Goal: Transaction & Acquisition: Download file/media

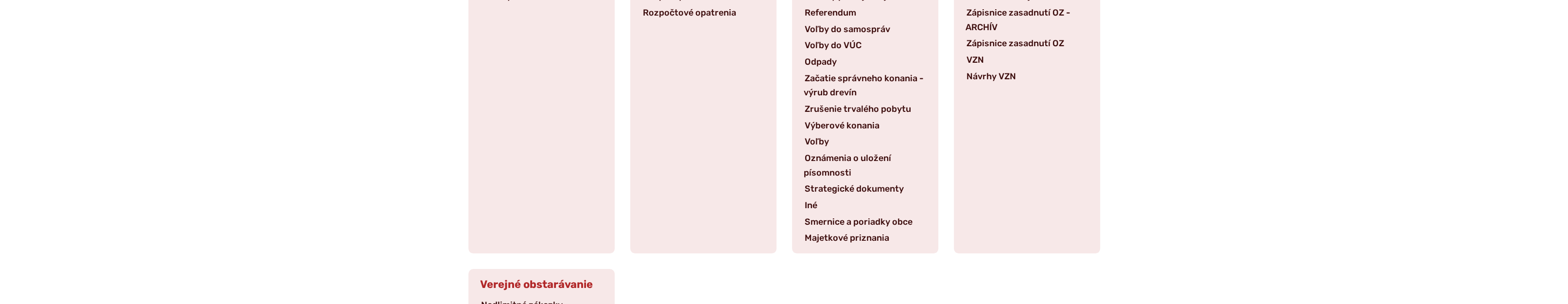
scroll to position [302, 0]
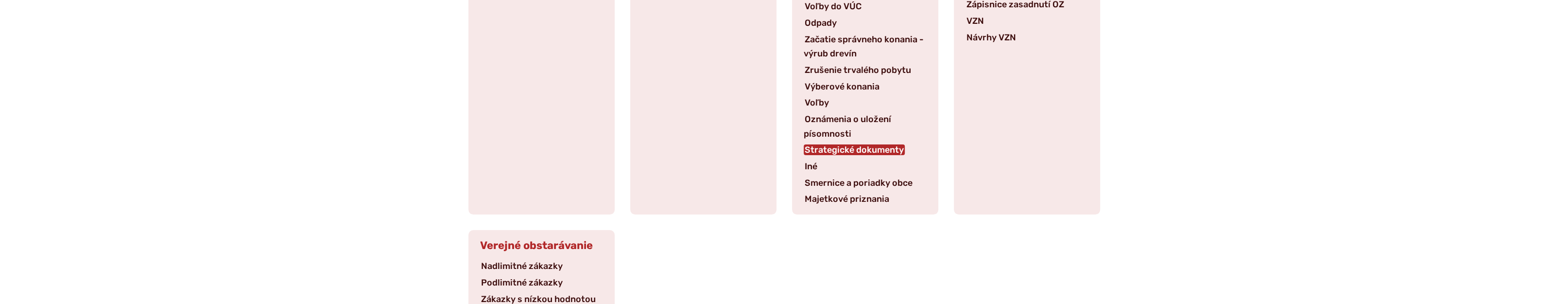
click at [827, 145] on link "Strategické dokumenty" at bounding box center [854, 150] width 101 height 11
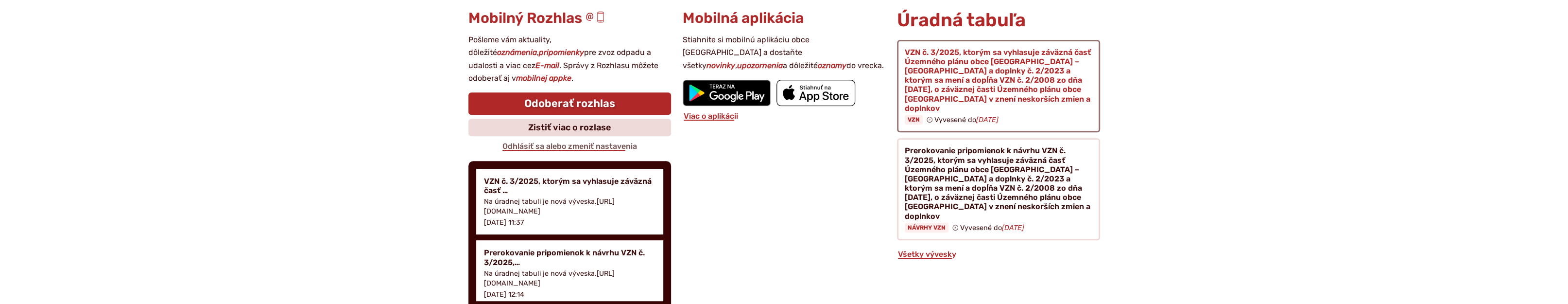
scroll to position [529, 0]
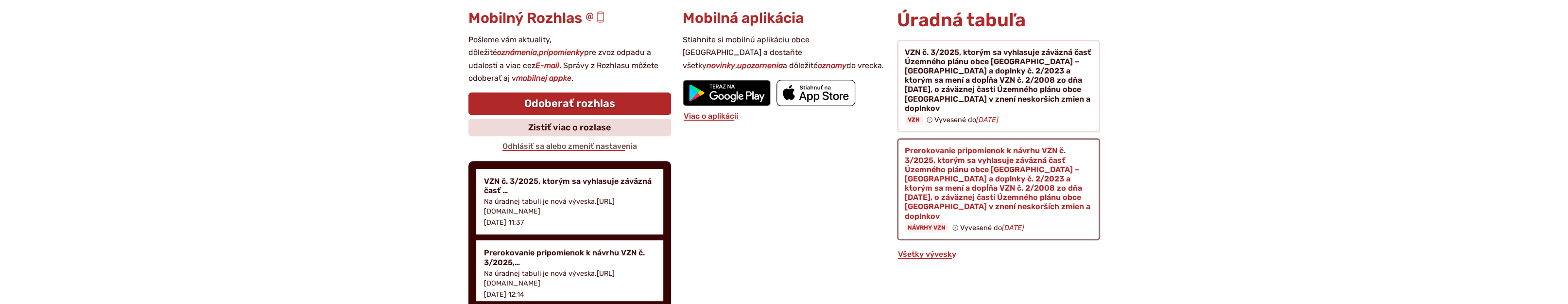
click at [975, 152] on figure at bounding box center [998, 189] width 202 height 102
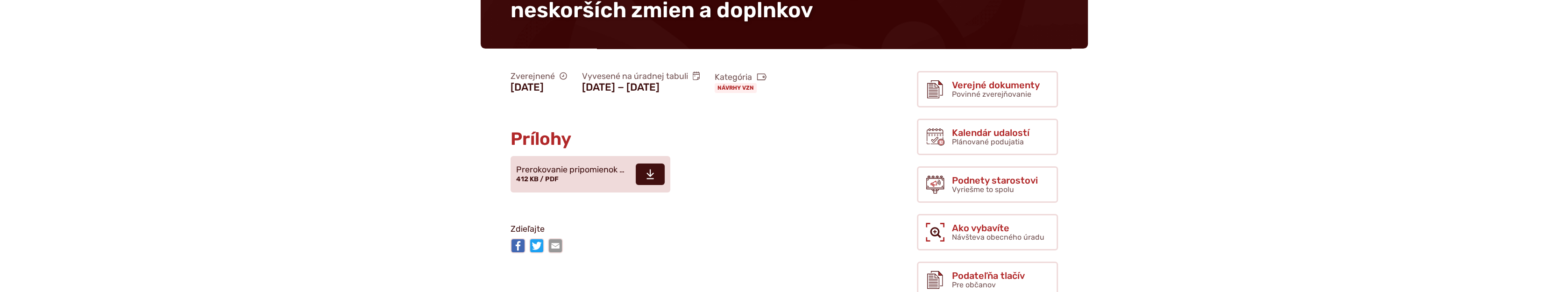
scroll to position [290, 0]
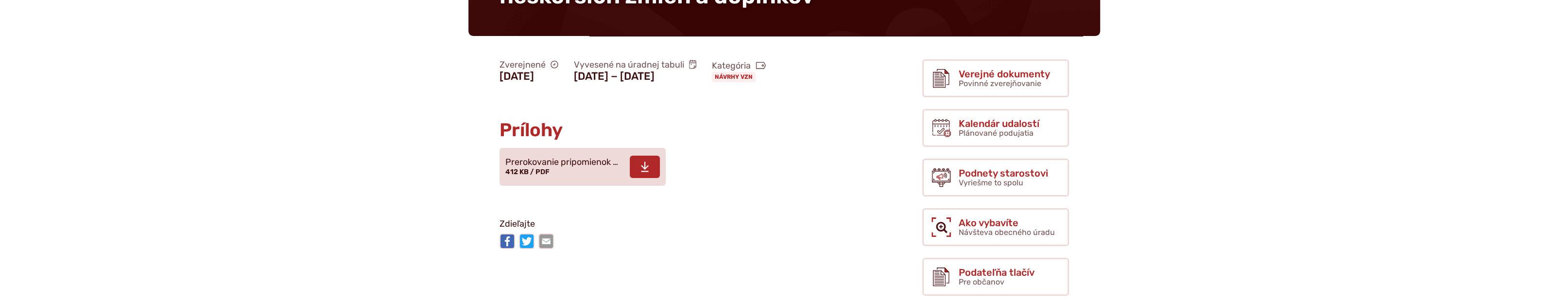
click at [646, 173] on icon at bounding box center [645, 166] width 9 height 12
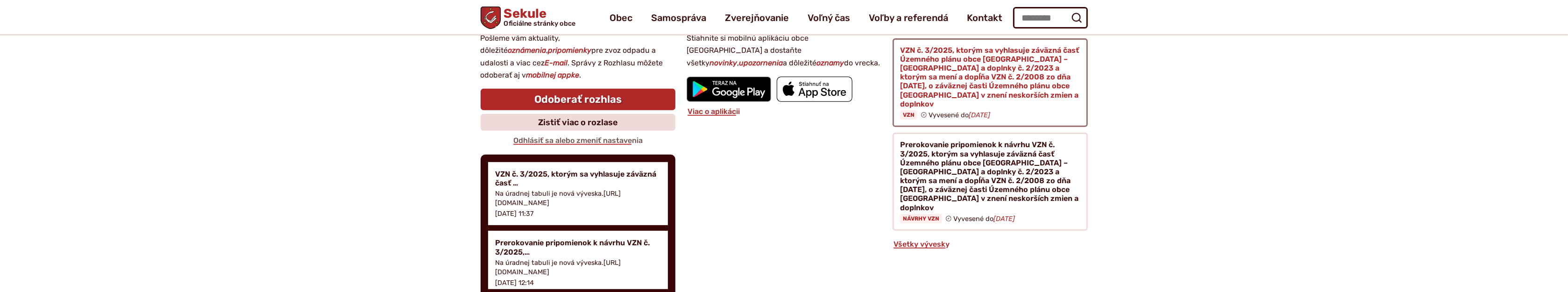
scroll to position [435, 0]
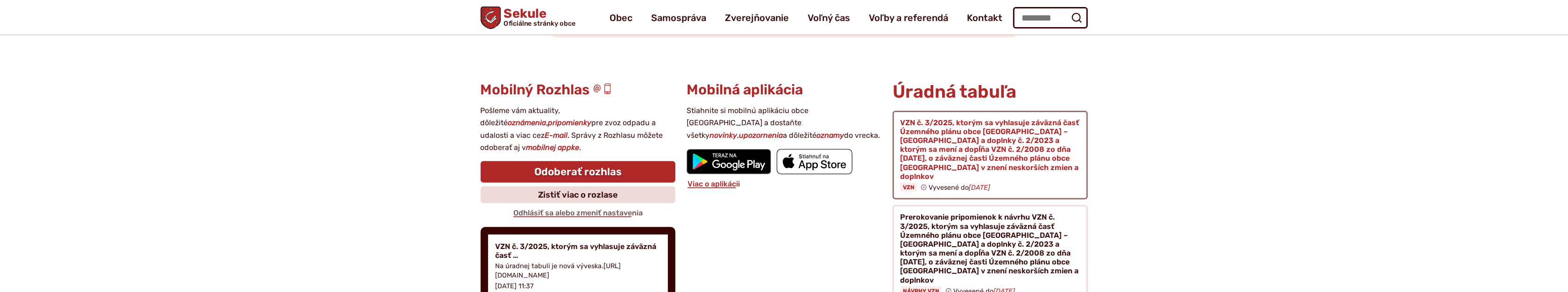
click at [985, 137] on figure at bounding box center [990, 155] width 194 height 89
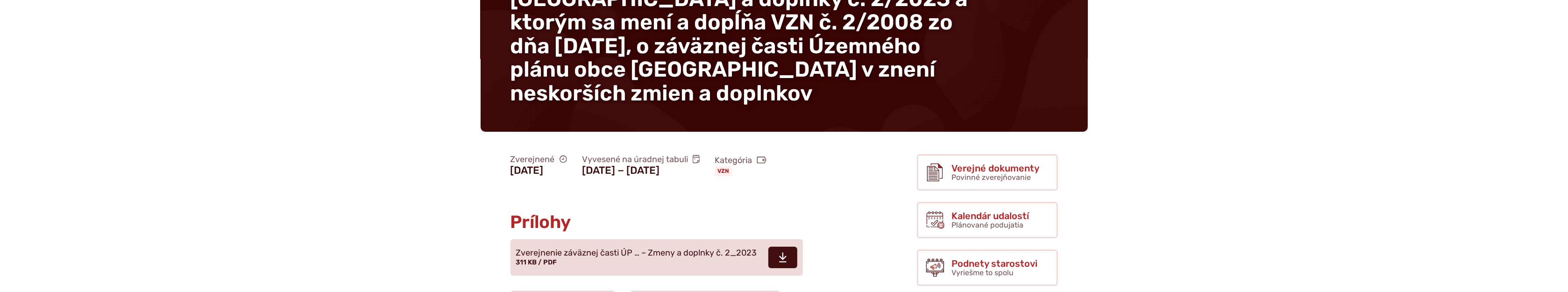
scroll to position [290, 0]
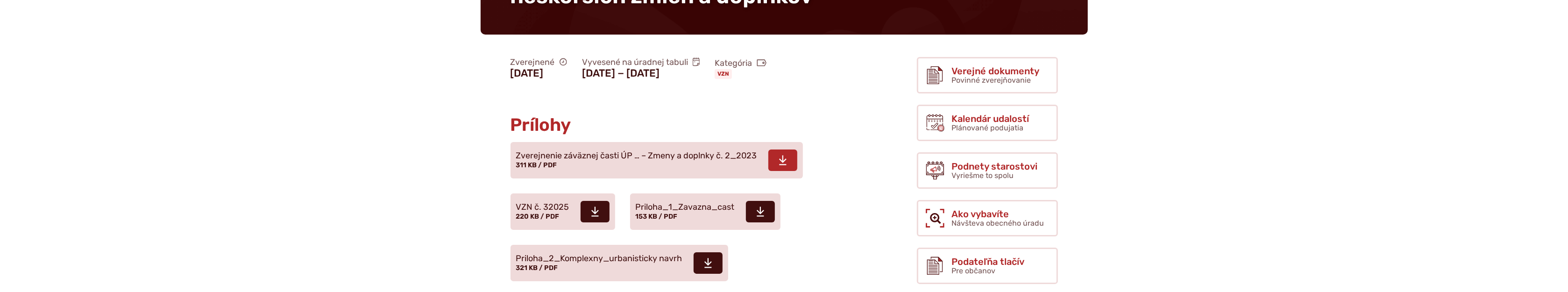
click at [786, 155] on icon at bounding box center [782, 160] width 8 height 11
click at [591, 206] on icon at bounding box center [595, 211] width 8 height 11
click at [764, 200] on span at bounding box center [760, 211] width 29 height 22
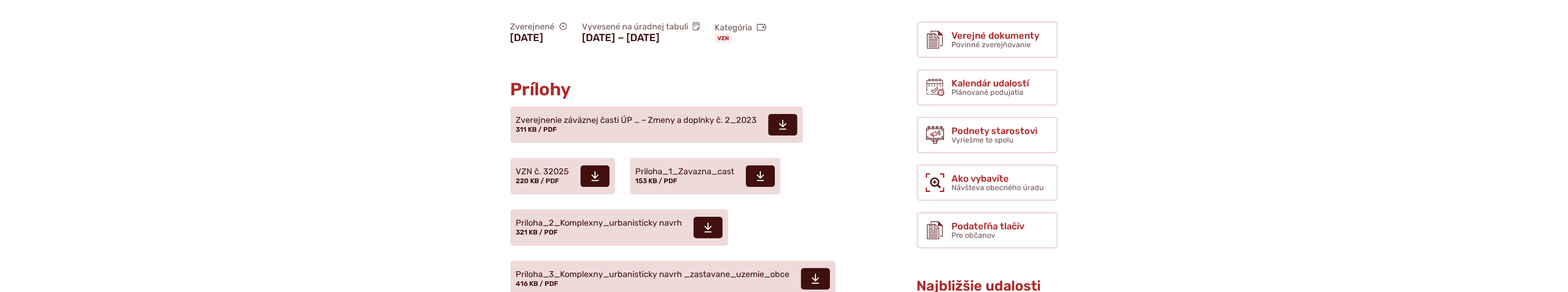
scroll to position [363, 0]
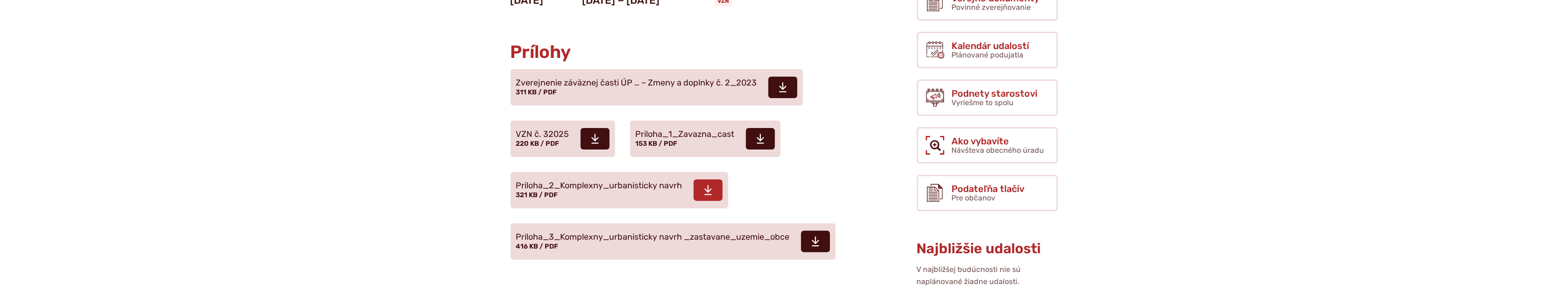
click at [704, 179] on span at bounding box center [708, 190] width 29 height 22
click at [816, 236] on use at bounding box center [816, 241] width 8 height 10
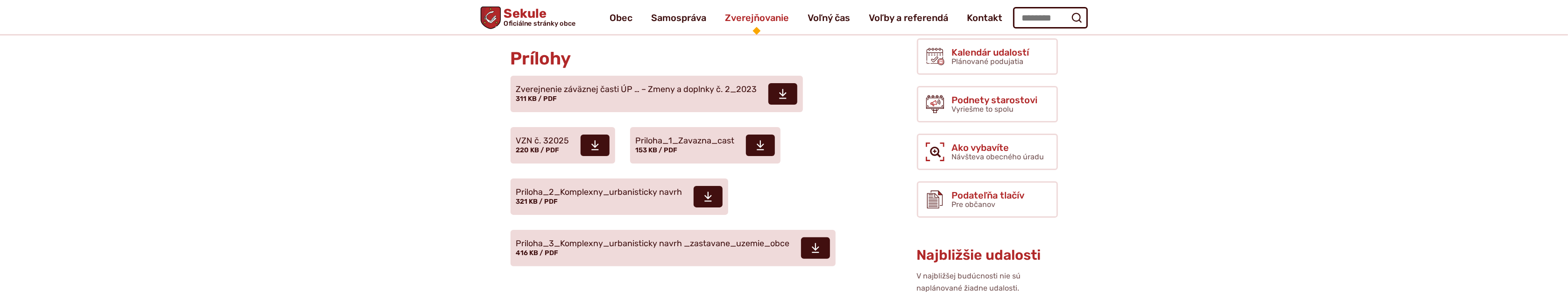
scroll to position [218, 0]
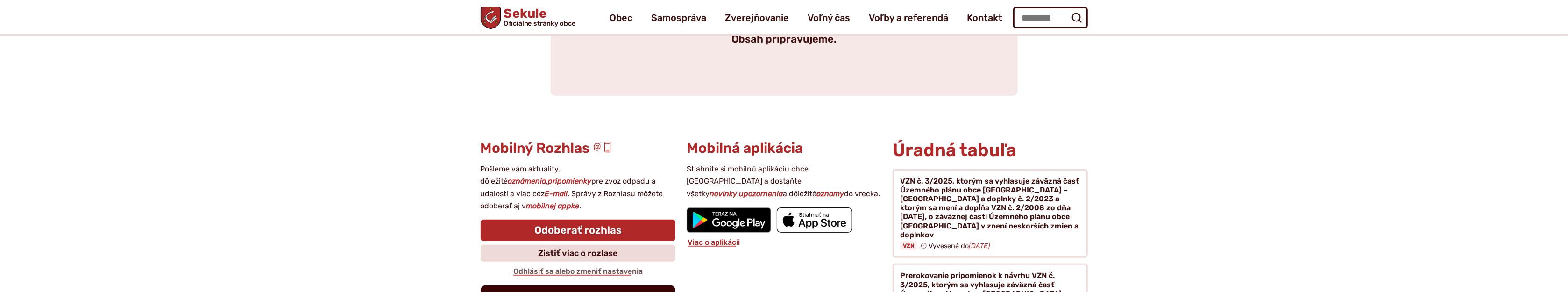
scroll to position [363, 0]
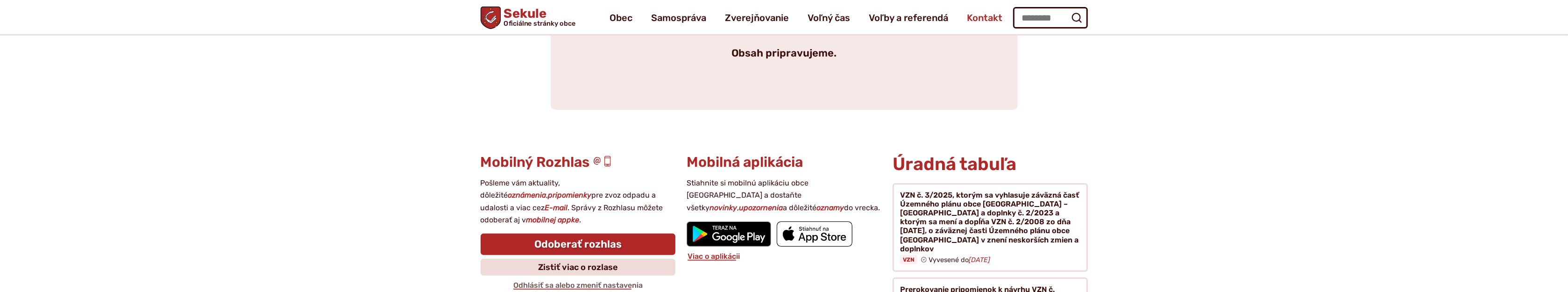
click at [979, 17] on span "Kontakt" at bounding box center [985, 17] width 35 height 26
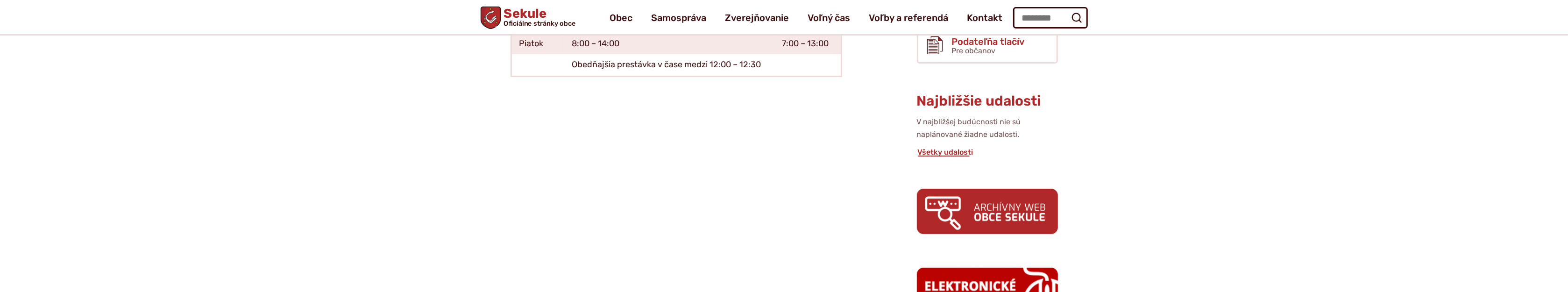
scroll to position [290, 0]
